Goal: Task Accomplishment & Management: Manage account settings

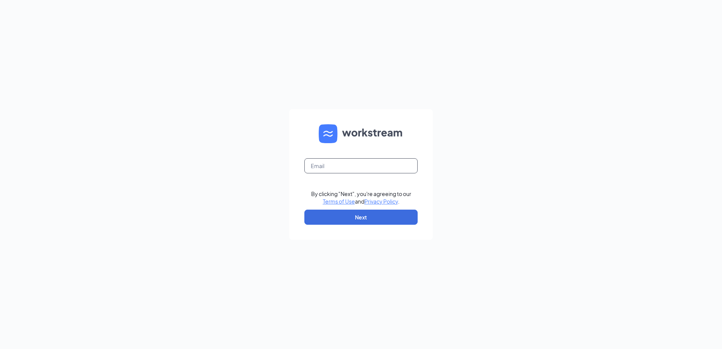
click at [360, 168] on input "text" at bounding box center [360, 165] width 113 height 15
type input "omega012@wendys.omhcoxmail.com"
click at [367, 218] on button "Next" at bounding box center [360, 217] width 113 height 15
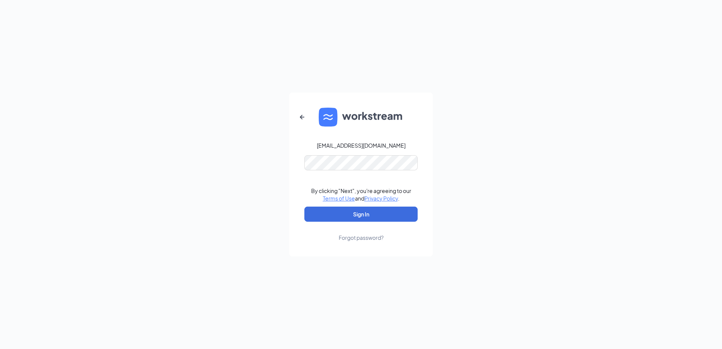
click at [357, 153] on form "omega012@wendys.omhcoxmail.com By clicking "Next", you're agreeing to our Terms…" at bounding box center [361, 175] width 144 height 164
drag, startPoint x: 351, startPoint y: 213, endPoint x: 350, endPoint y: 209, distance: 3.9
click at [350, 211] on button "Sign In" at bounding box center [360, 214] width 113 height 15
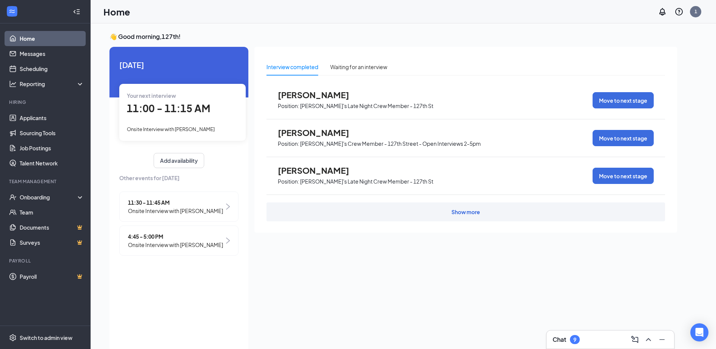
click at [189, 205] on span "11:30 - 11:45 AM" at bounding box center [175, 202] width 95 height 8
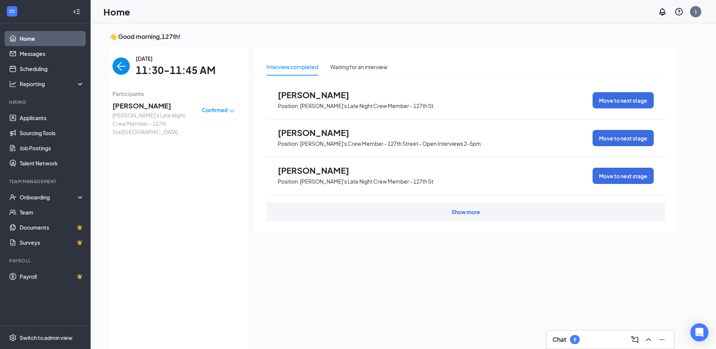
scroll to position [3, 0]
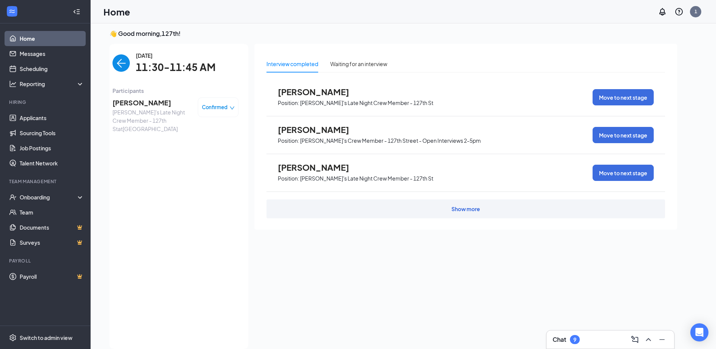
click at [236, 109] on div "Confirmed" at bounding box center [218, 107] width 41 height 20
click at [232, 108] on icon "down" at bounding box center [232, 107] width 5 height 5
click at [227, 110] on div "Confirmed" at bounding box center [218, 107] width 33 height 8
click at [220, 111] on span "Confirmed" at bounding box center [215, 107] width 26 height 8
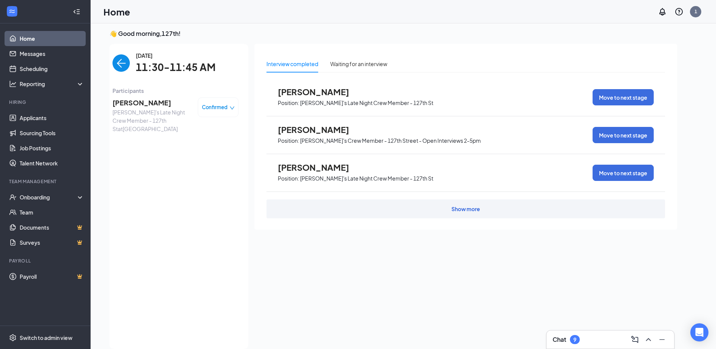
click at [222, 111] on div "Confirmed" at bounding box center [218, 107] width 41 height 20
click at [223, 111] on div "Confirmed" at bounding box center [218, 107] width 41 height 20
drag, startPoint x: 223, startPoint y: 111, endPoint x: 232, endPoint y: 111, distance: 8.7
click at [232, 111] on div "Confirmed" at bounding box center [218, 107] width 41 height 20
click at [232, 111] on div "Confirmed" at bounding box center [218, 107] width 33 height 8
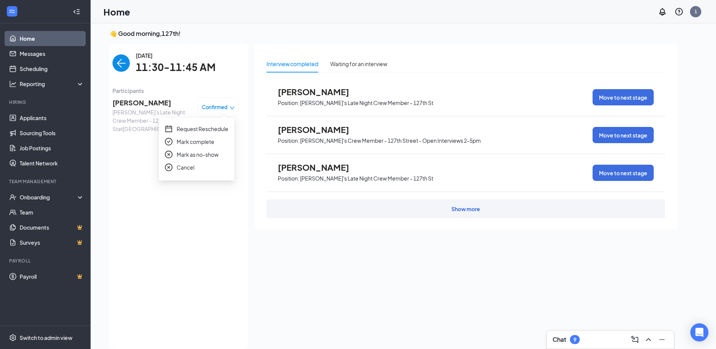
click at [222, 129] on span "Request Reschedule" at bounding box center [203, 129] width 52 height 8
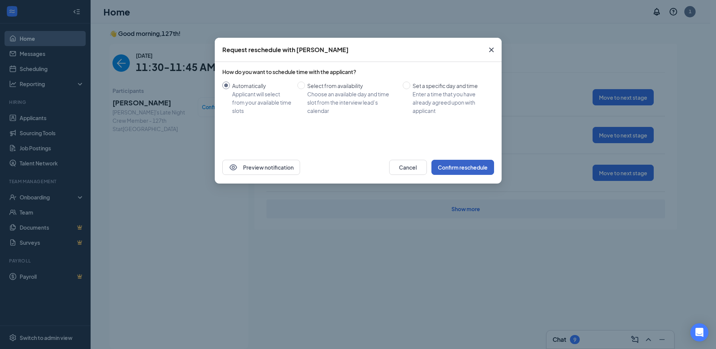
click at [474, 171] on button "Confirm reschedule" at bounding box center [463, 167] width 63 height 15
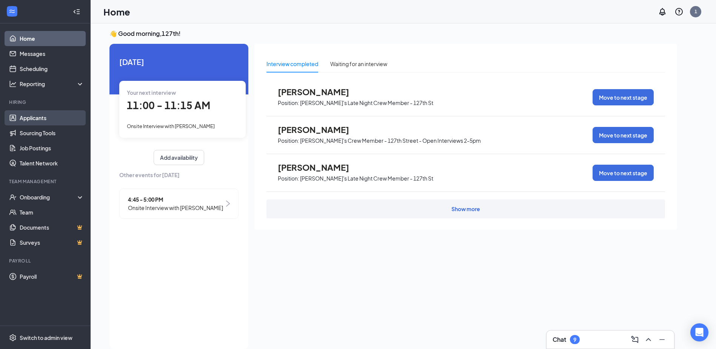
click at [50, 119] on link "Applicants" at bounding box center [52, 117] width 65 height 15
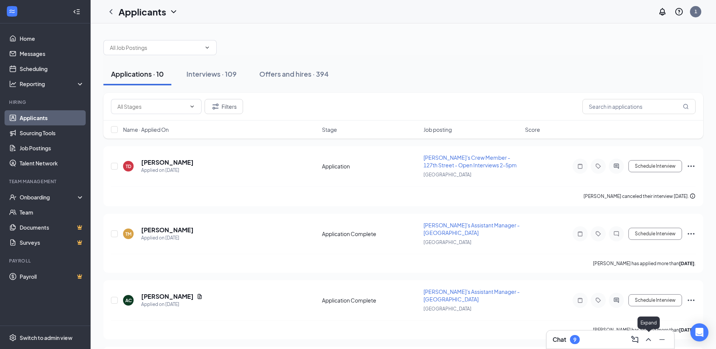
click at [647, 340] on icon "ChevronUp" at bounding box center [648, 339] width 9 height 9
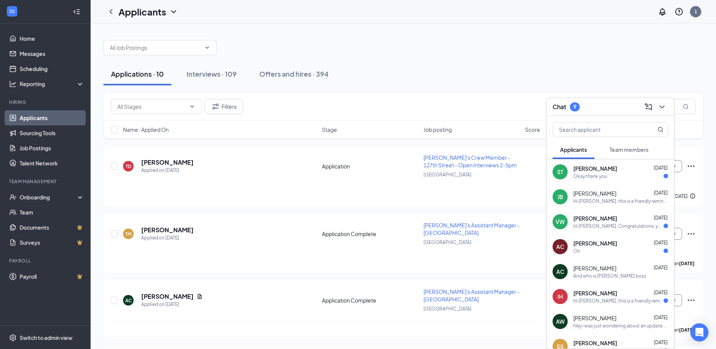
click at [617, 192] on span "[PERSON_NAME]" at bounding box center [595, 194] width 43 height 8
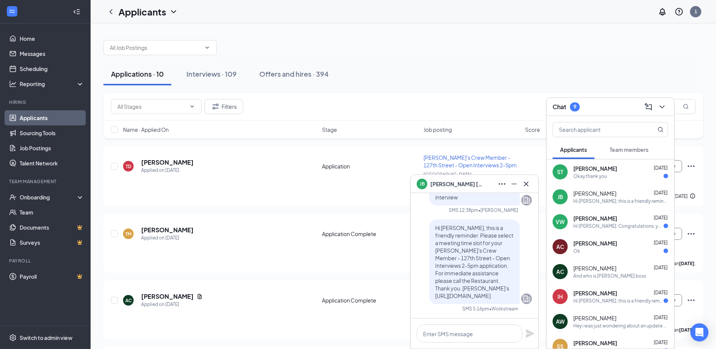
click at [606, 216] on span "[PERSON_NAME]" at bounding box center [596, 219] width 44 height 8
click at [616, 247] on div "[PERSON_NAME] [DATE]" at bounding box center [621, 243] width 95 height 8
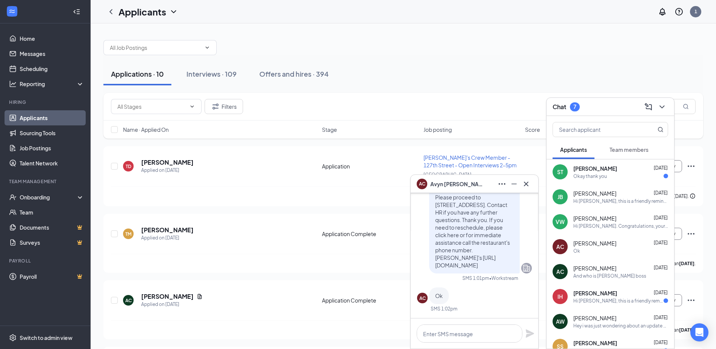
click at [614, 280] on div "AC [PERSON_NAME] [DATE] And who is [PERSON_NAME] boss" at bounding box center [611, 271] width 128 height 25
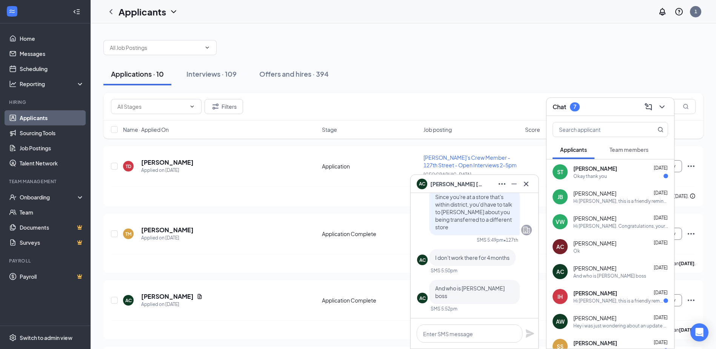
click at [601, 302] on div "Hi [PERSON_NAME], this is a friendly reminder. Your meeting with [PERSON_NAME]'…" at bounding box center [619, 301] width 90 height 6
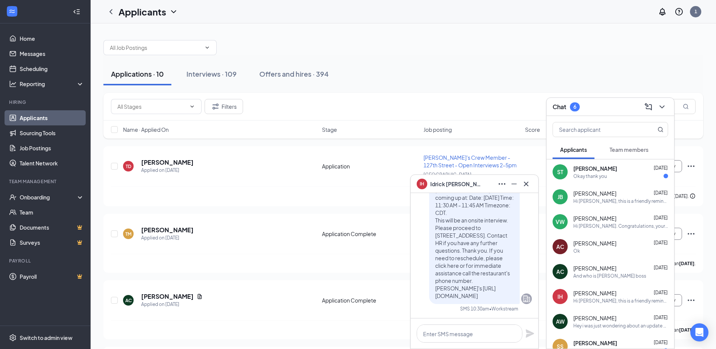
click at [594, 321] on span "[PERSON_NAME]" at bounding box center [595, 318] width 43 height 8
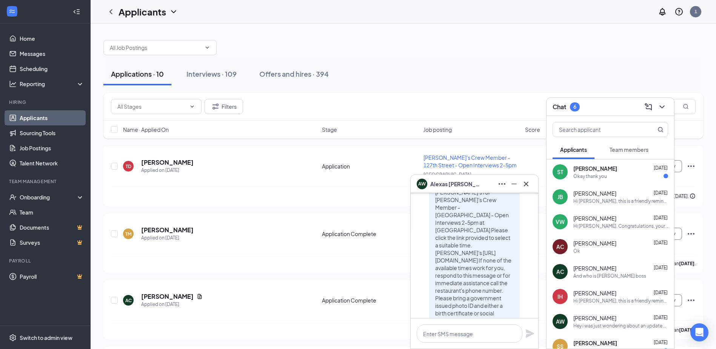
scroll to position [-680, 0]
drag, startPoint x: 325, startPoint y: 207, endPoint x: 331, endPoint y: 207, distance: 6.4
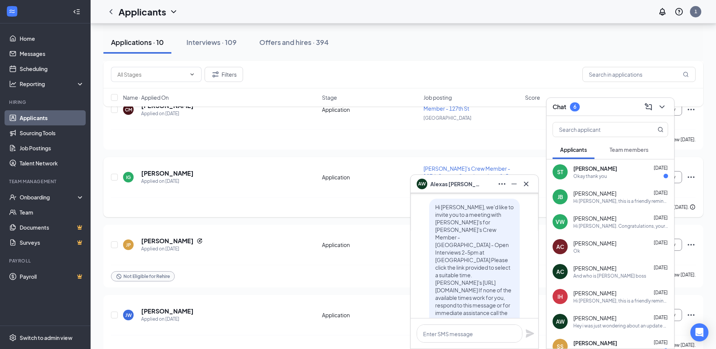
scroll to position [264, 0]
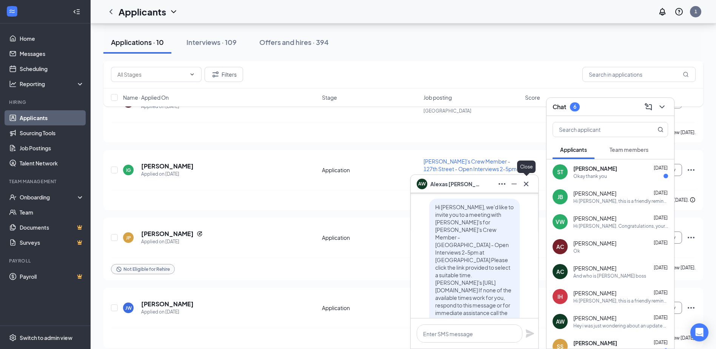
click at [526, 186] on icon "Cross" at bounding box center [526, 183] width 9 height 9
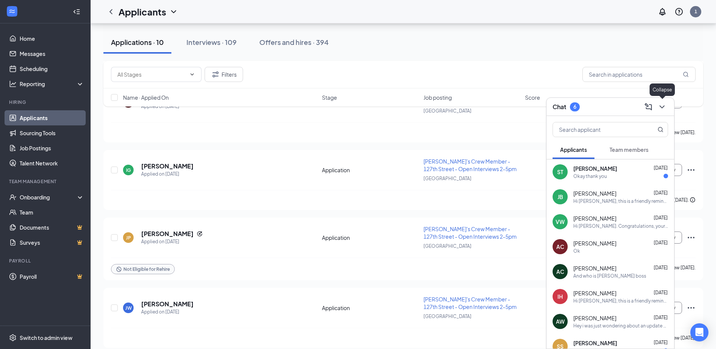
click at [659, 112] on div at bounding box center [662, 107] width 14 height 12
click at [217, 45] on div "Interviews · 109" at bounding box center [212, 41] width 50 height 9
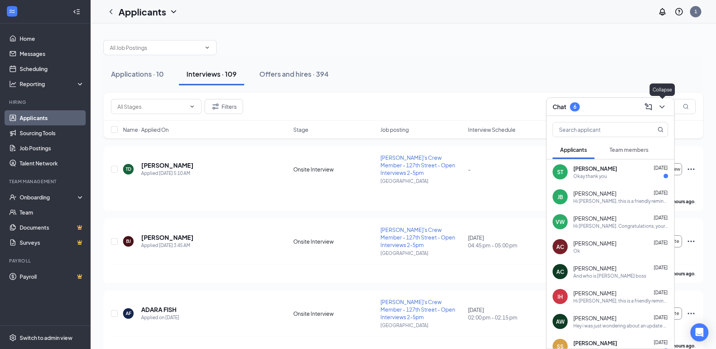
click at [663, 109] on icon "ChevronDown" at bounding box center [662, 106] width 9 height 9
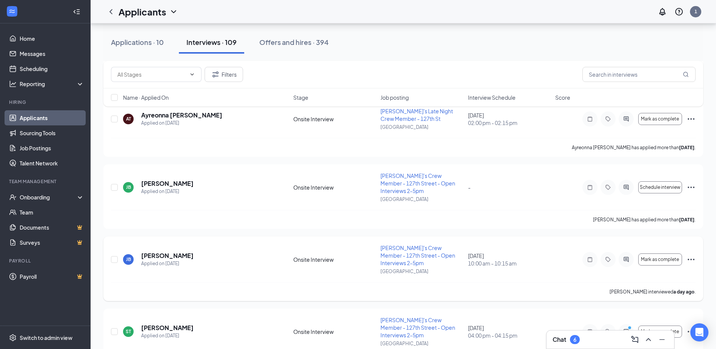
scroll to position [340, 0]
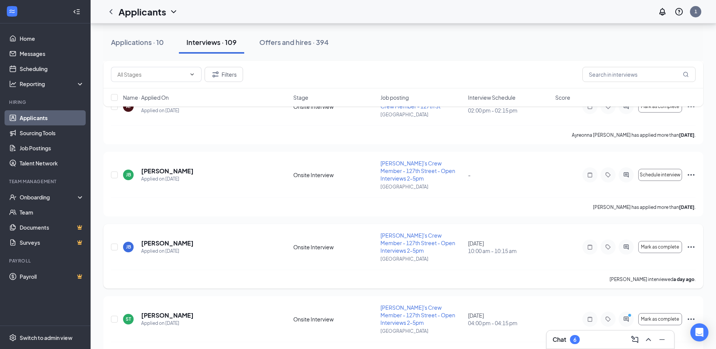
click at [693, 242] on icon "Ellipses" at bounding box center [691, 246] width 9 height 9
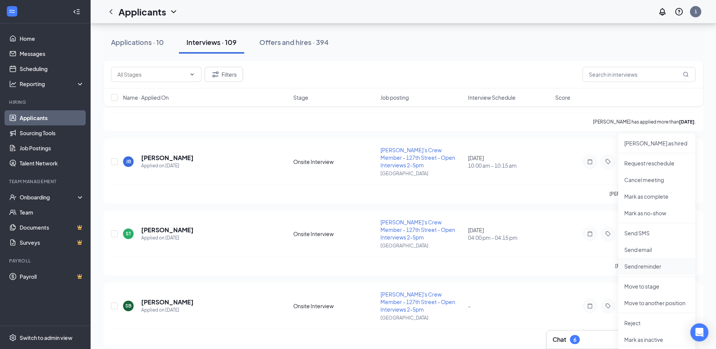
scroll to position [453, 0]
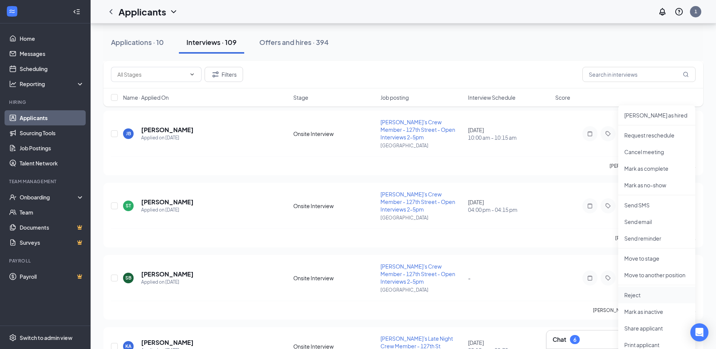
click at [640, 293] on p "Reject" at bounding box center [657, 295] width 65 height 8
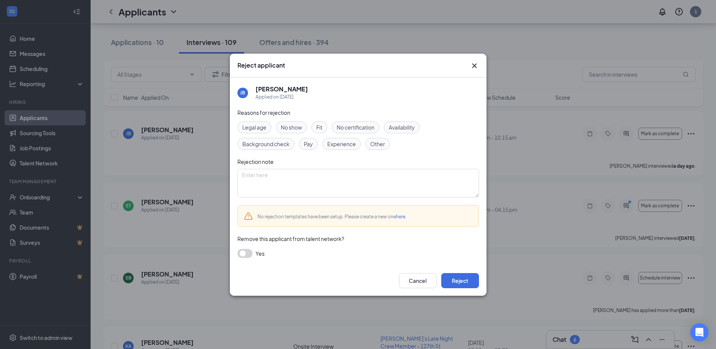
click at [386, 145] on div "Other" at bounding box center [378, 144] width 25 height 12
click at [263, 171] on textarea at bounding box center [359, 183] width 242 height 29
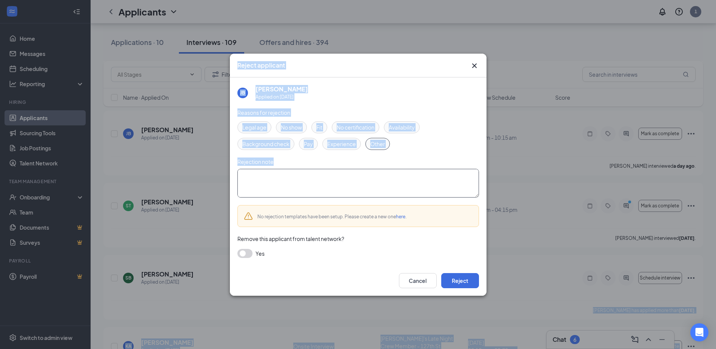
click at [377, 173] on textarea at bounding box center [359, 183] width 242 height 29
click at [262, 178] on textarea at bounding box center [359, 183] width 242 height 29
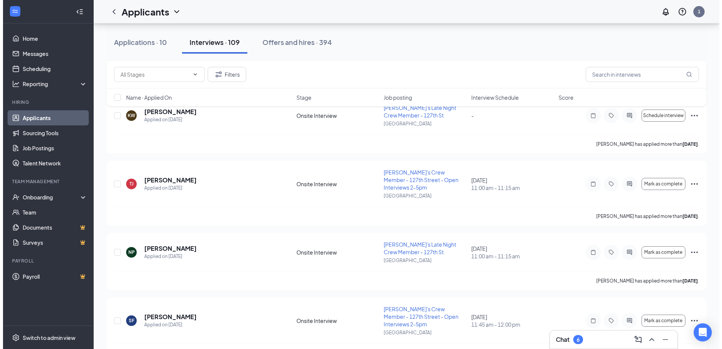
scroll to position [834, 0]
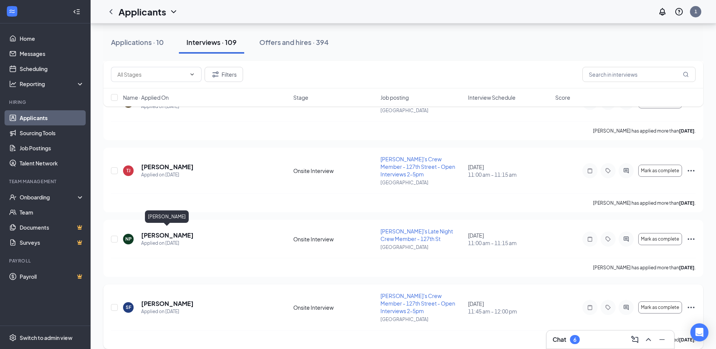
click at [174, 299] on h5 "[PERSON_NAME]" at bounding box center [167, 303] width 52 height 8
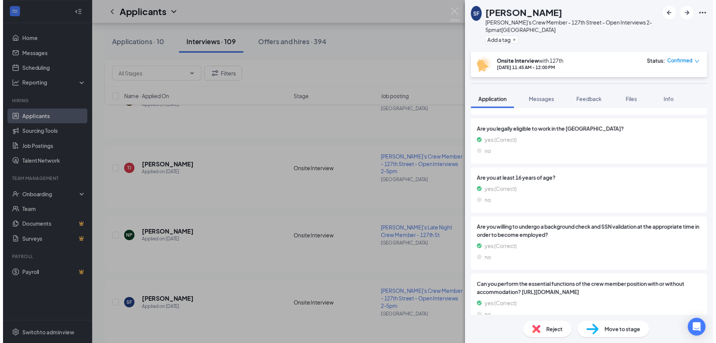
scroll to position [503, 0]
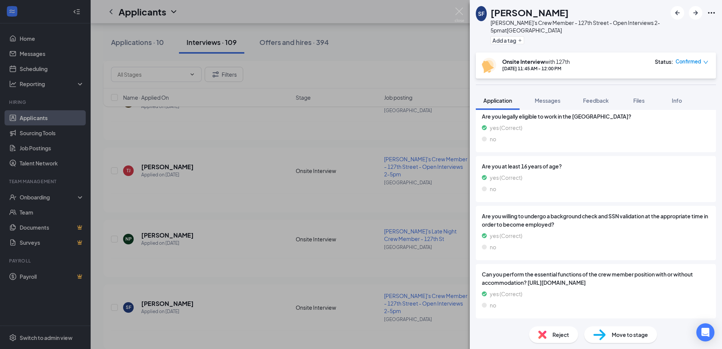
click at [354, 148] on div "SF [PERSON_NAME] [PERSON_NAME]'s Crew Member - 127th Street - Open Interviews 2…" at bounding box center [361, 174] width 722 height 349
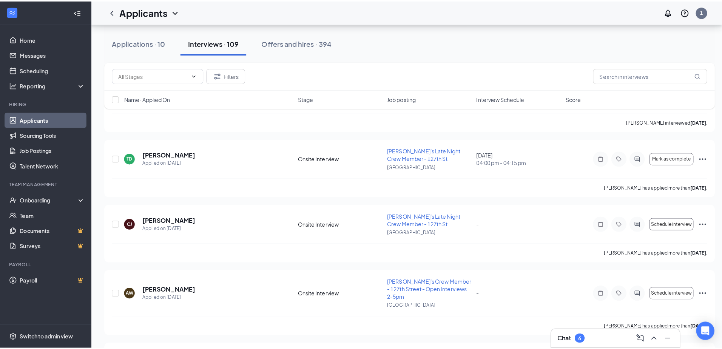
scroll to position [947, 0]
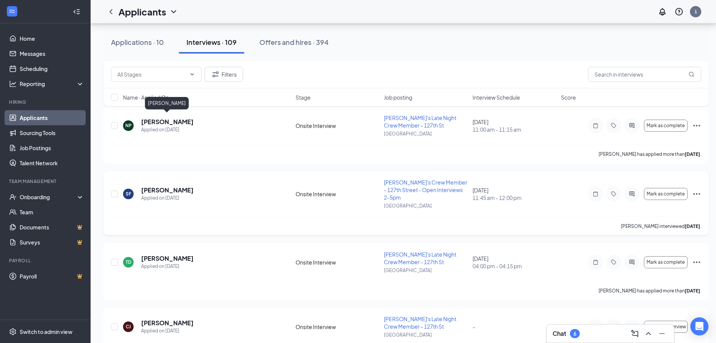
click at [165, 186] on h5 "[PERSON_NAME]" at bounding box center [167, 190] width 52 height 8
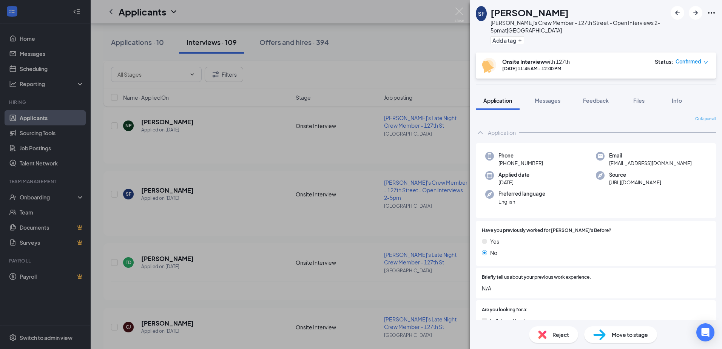
click at [159, 115] on div "SF [PERSON_NAME] [PERSON_NAME]'s Crew Member - 127th Street - Open Interviews 2…" at bounding box center [361, 174] width 722 height 349
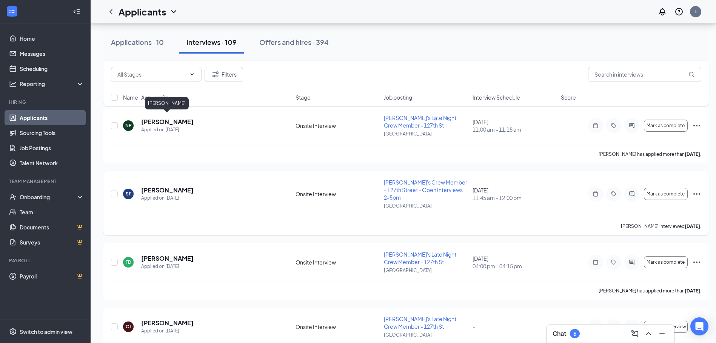
click at [159, 186] on h5 "[PERSON_NAME]" at bounding box center [167, 190] width 52 height 8
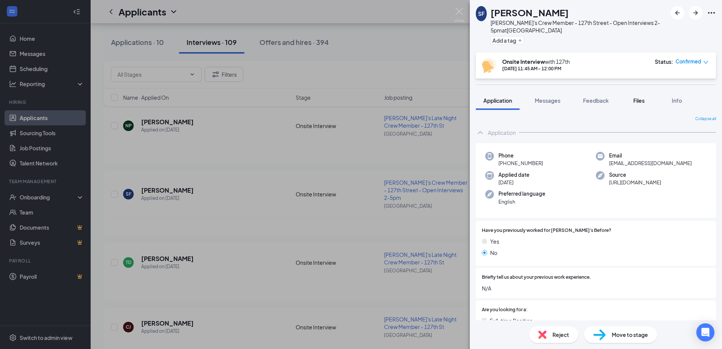
click at [644, 100] on span "Files" at bounding box center [638, 100] width 11 height 7
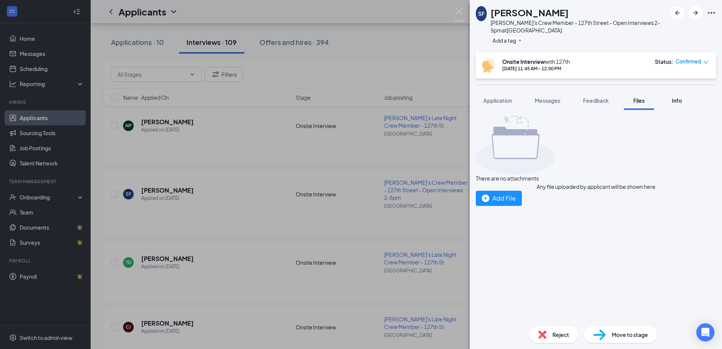
click at [672, 100] on div "Info" at bounding box center [676, 101] width 15 height 8
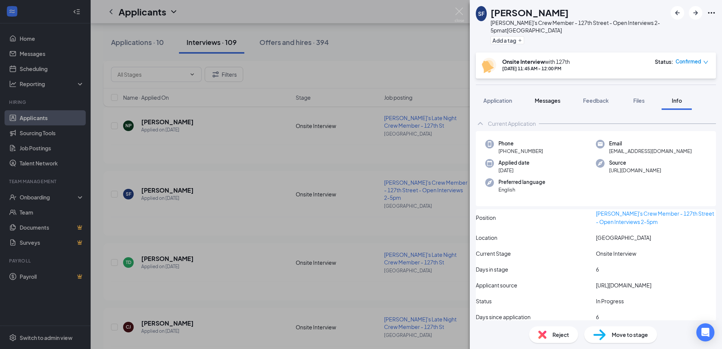
click at [550, 100] on span "Messages" at bounding box center [548, 100] width 26 height 7
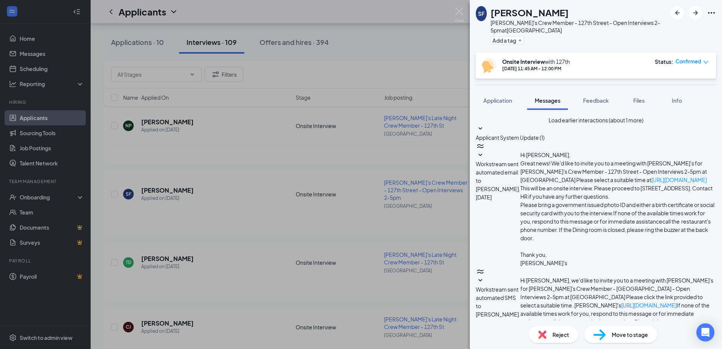
click at [363, 94] on div "SF [PERSON_NAME] [PERSON_NAME]'s Crew Member - 127th Street - Open Interviews 2…" at bounding box center [361, 174] width 722 height 349
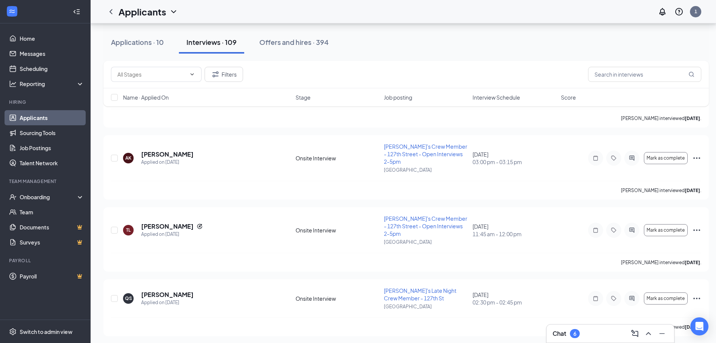
scroll to position [2305, 0]
